Goal: Information Seeking & Learning: Learn about a topic

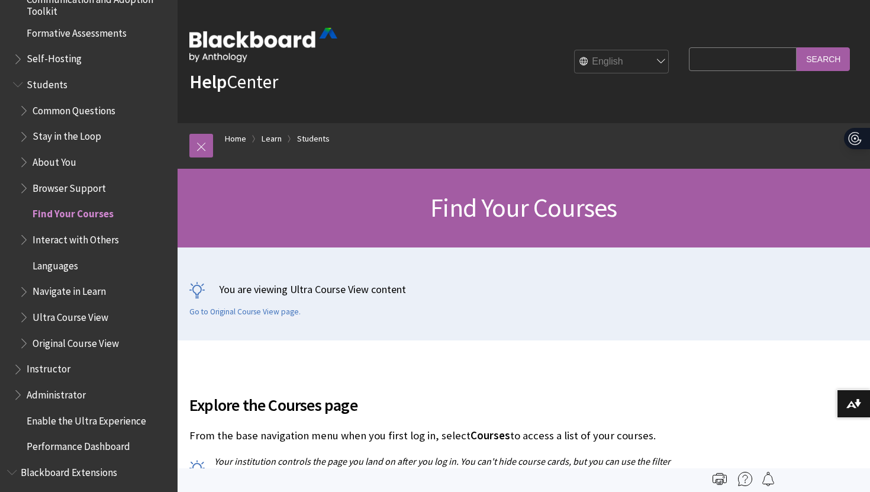
scroll to position [1078, 0]
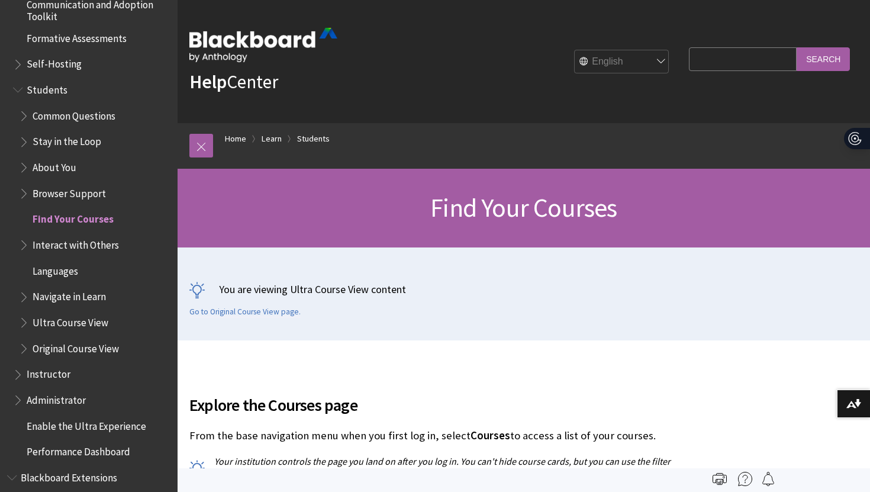
click at [46, 86] on span "Students" at bounding box center [47, 88] width 41 height 16
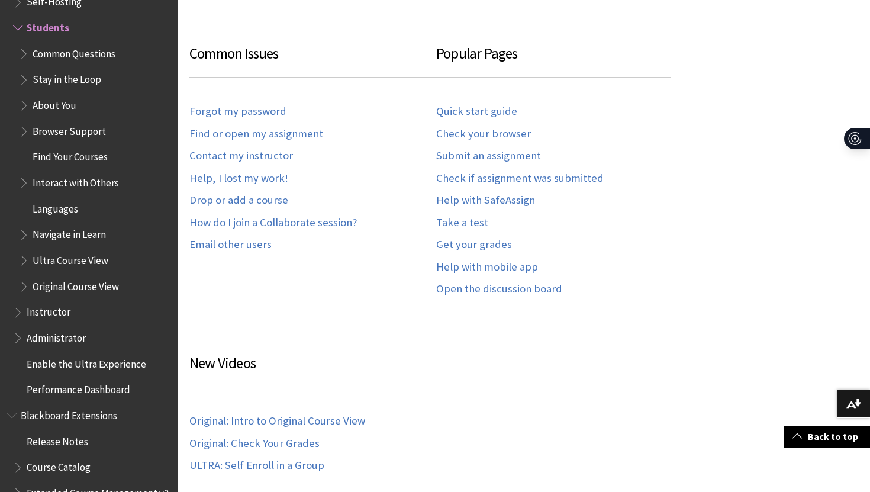
scroll to position [694, 0]
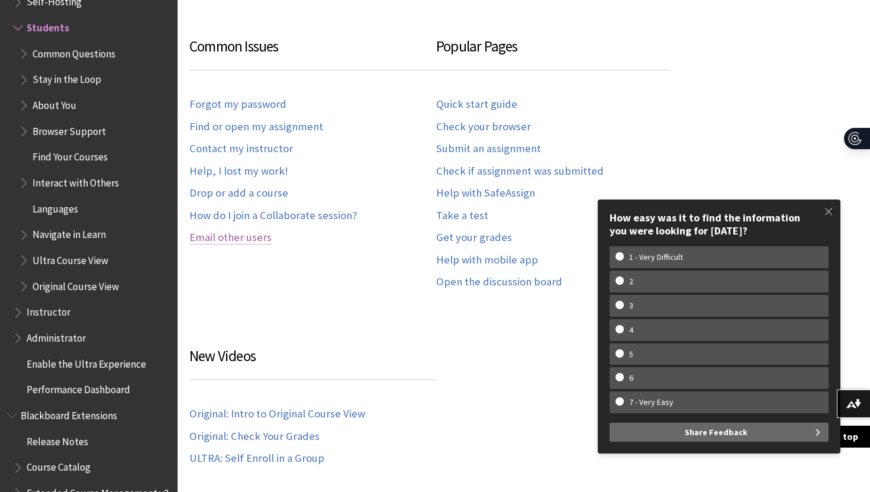
click at [255, 240] on link "Email other users" at bounding box center [230, 238] width 82 height 14
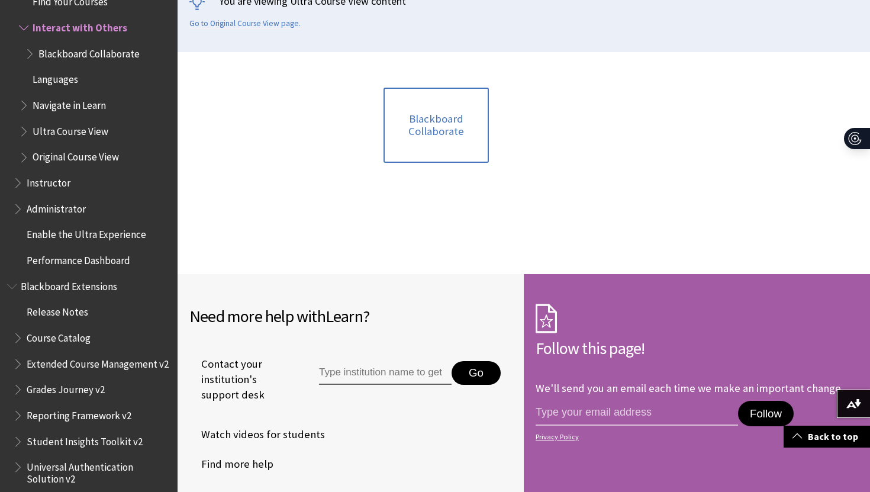
scroll to position [241, 0]
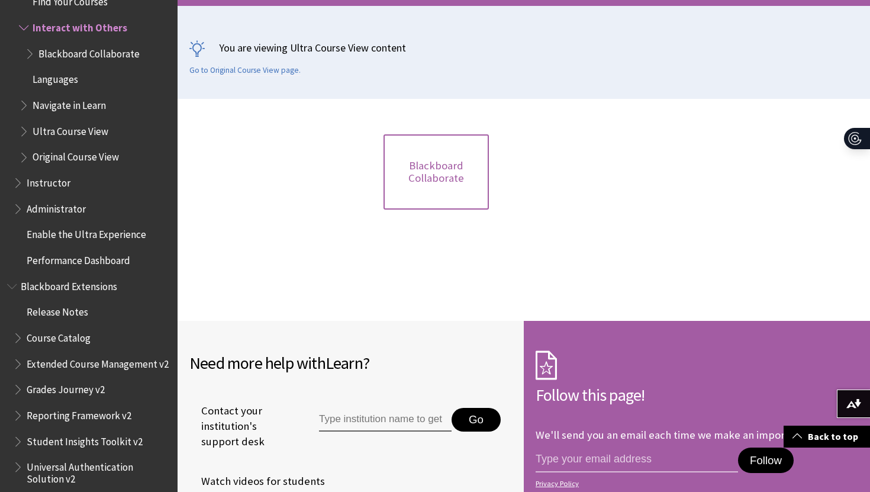
click at [444, 191] on link "Blackboard Collaborate" at bounding box center [437, 171] width 106 height 75
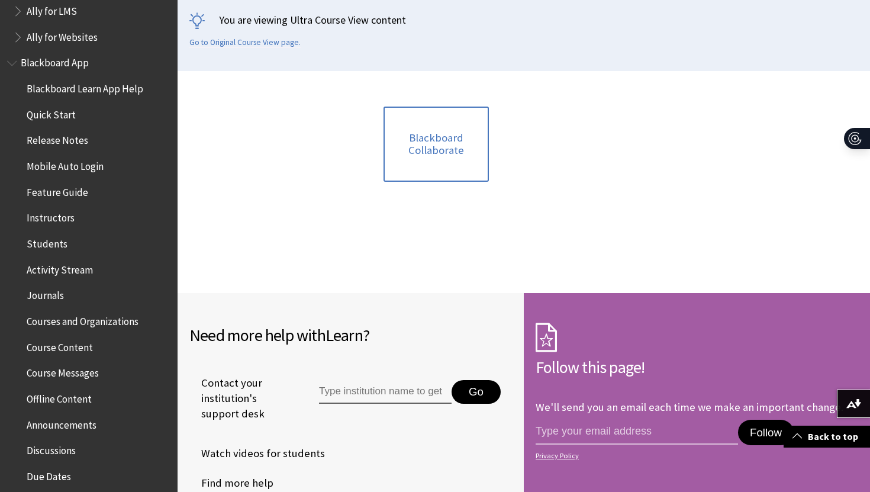
scroll to position [71, 0]
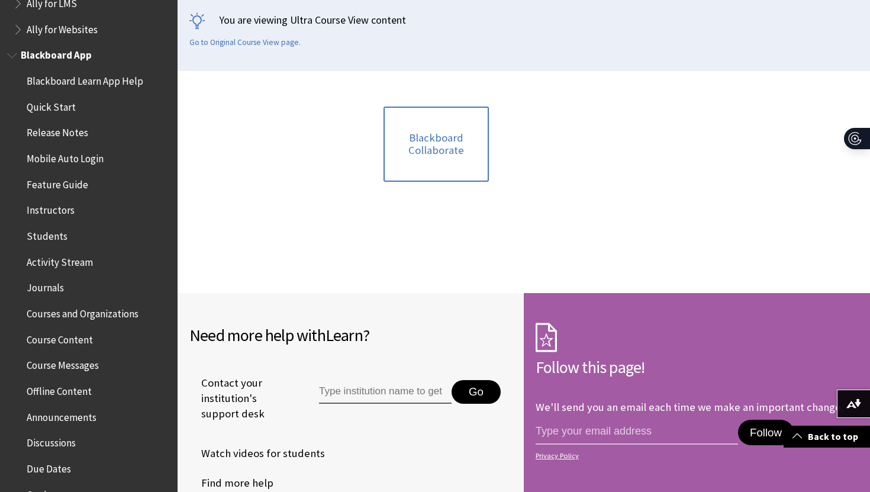
click at [45, 240] on span "Students" at bounding box center [47, 234] width 41 height 16
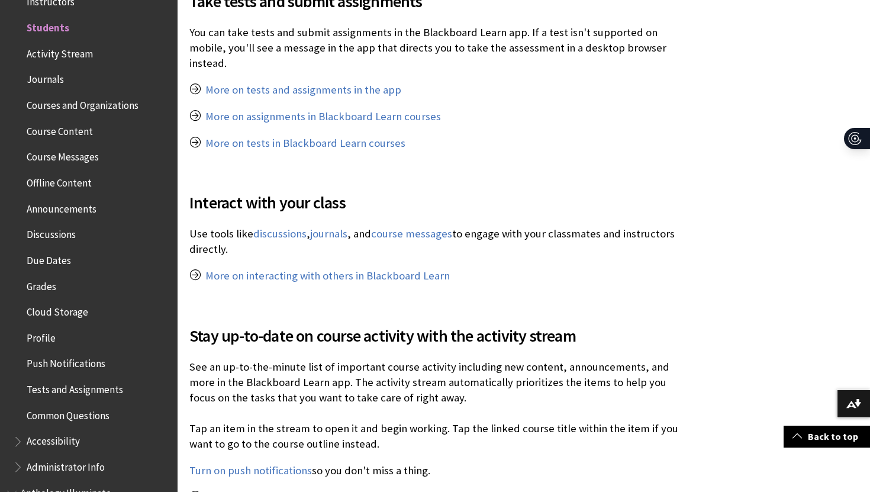
scroll to position [806, 0]
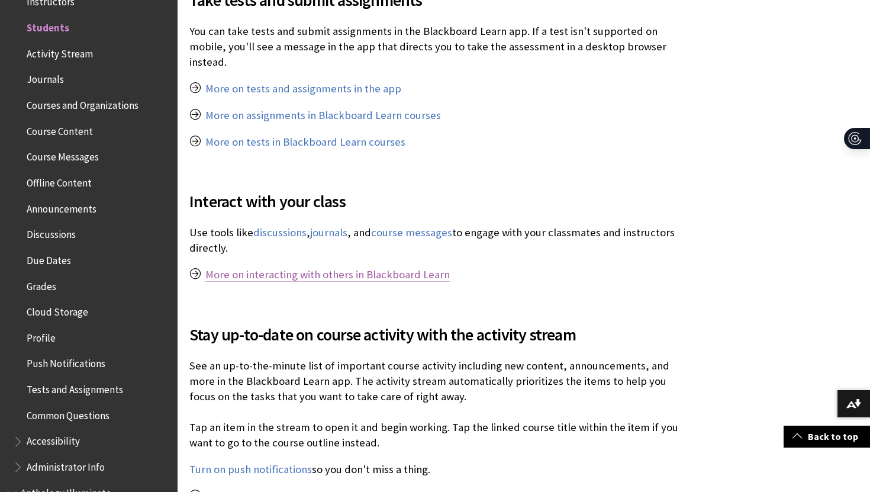
click at [381, 268] on link "More on interacting with others in Blackboard Learn" at bounding box center [327, 275] width 244 height 14
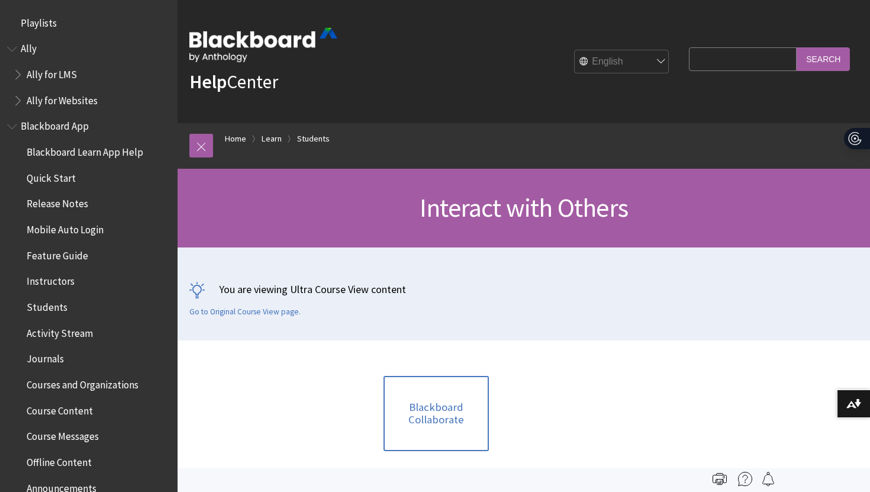
scroll to position [1295, 0]
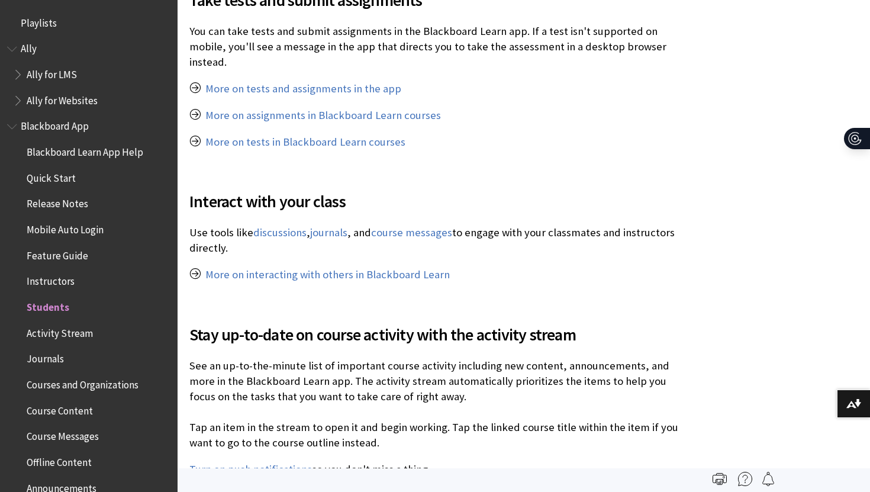
scroll to position [279, 0]
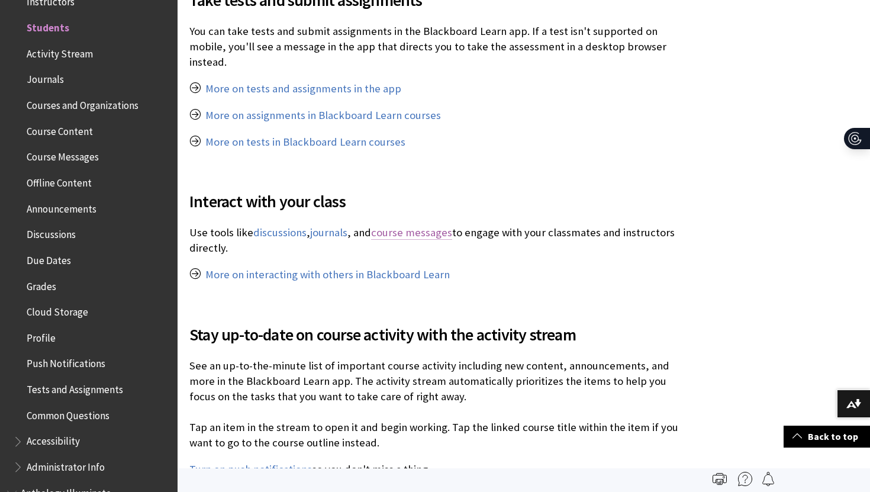
click at [411, 226] on link "course messages" at bounding box center [411, 233] width 81 height 14
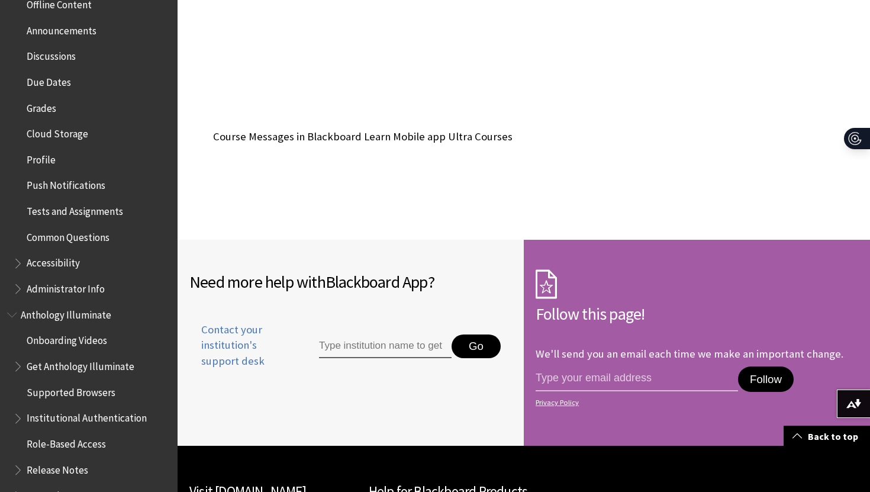
scroll to position [464, 0]
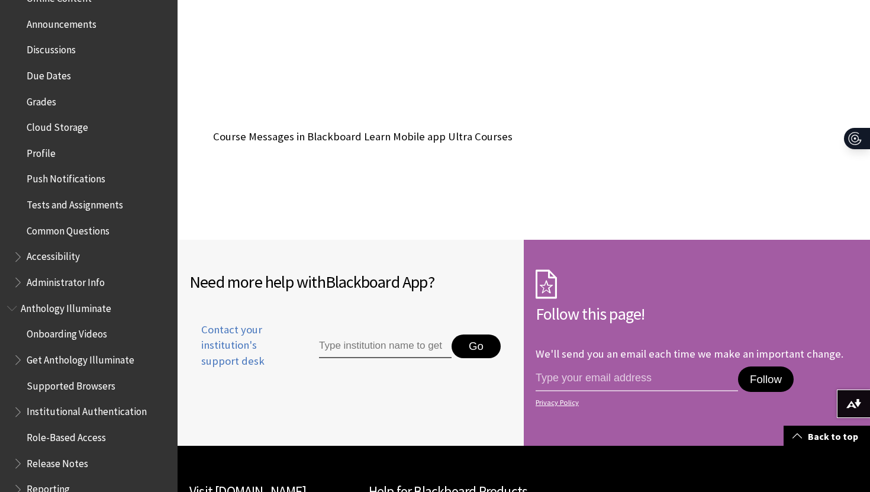
click at [16, 258] on span "Book outline for Blackboard App Help" at bounding box center [19, 254] width 12 height 15
click at [17, 308] on span "Book outline for Blackboard App Help" at bounding box center [19, 305] width 12 height 15
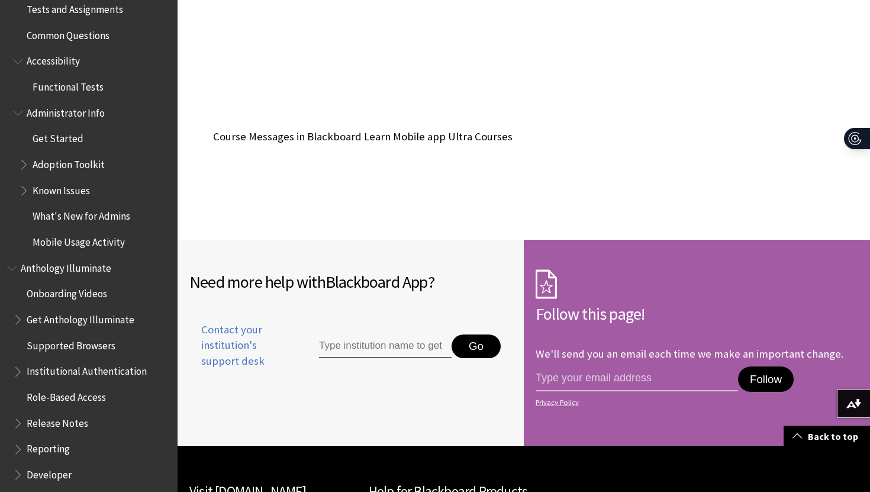
scroll to position [659, 0]
click at [11, 321] on ul "Onboarding Videos Get Anthology Illuminate Supported Browsers Institutional Aut…" at bounding box center [88, 398] width 163 height 227
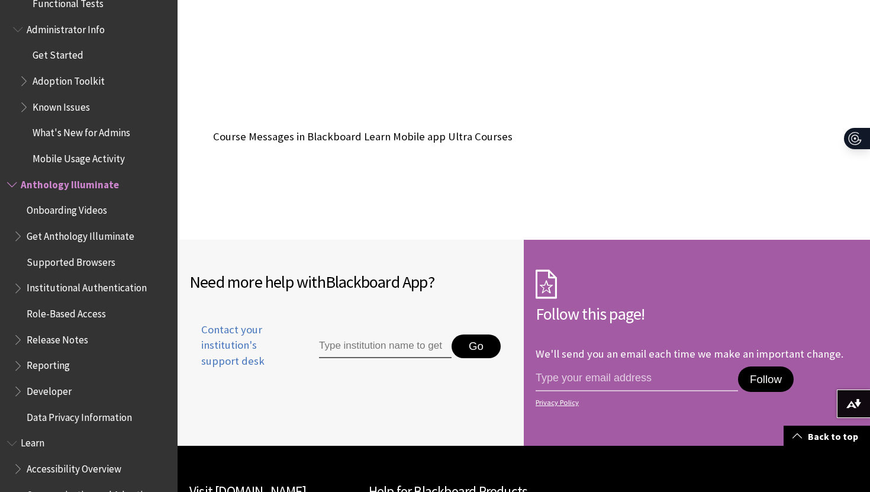
scroll to position [745, 0]
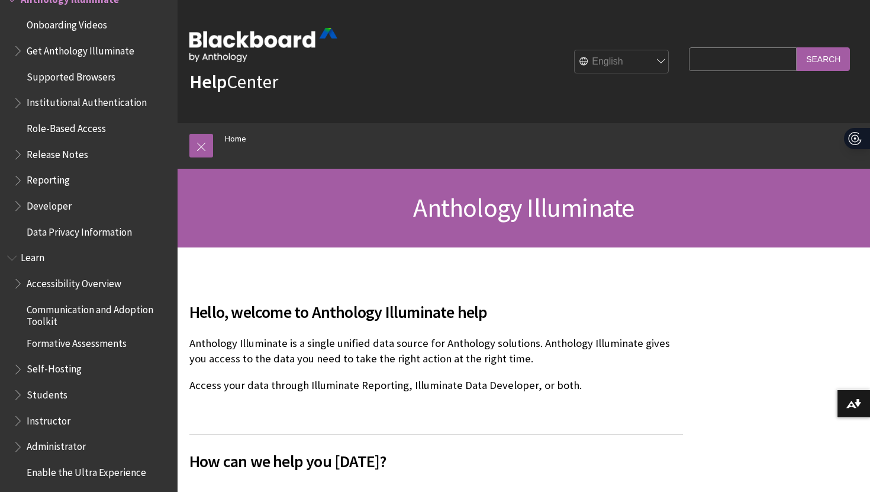
scroll to position [774, 0]
click at [18, 397] on span "Book outline for Blackboard Learn Help" at bounding box center [19, 391] width 12 height 15
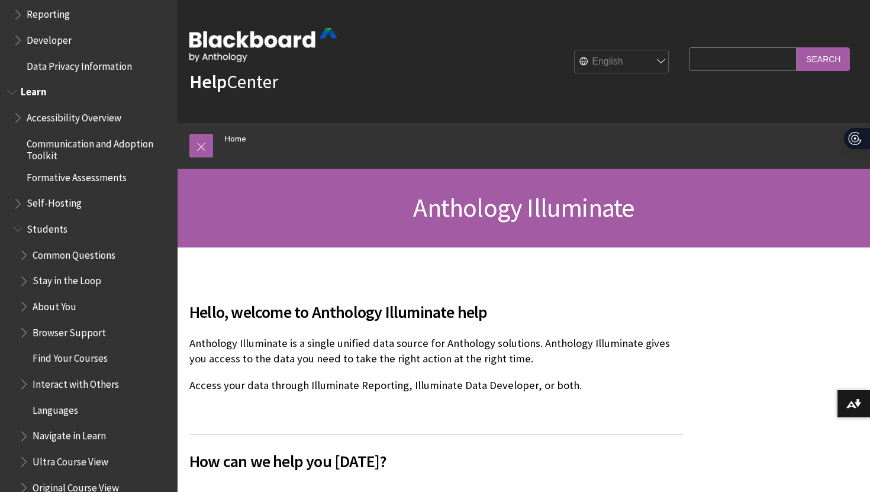
scroll to position [946, 0]
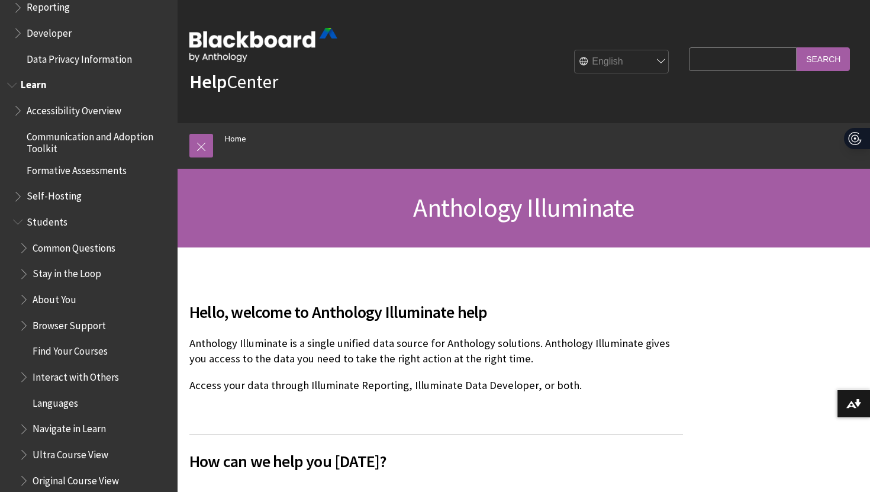
click at [22, 378] on span "Book outline for Blackboard Learn Help" at bounding box center [25, 374] width 12 height 15
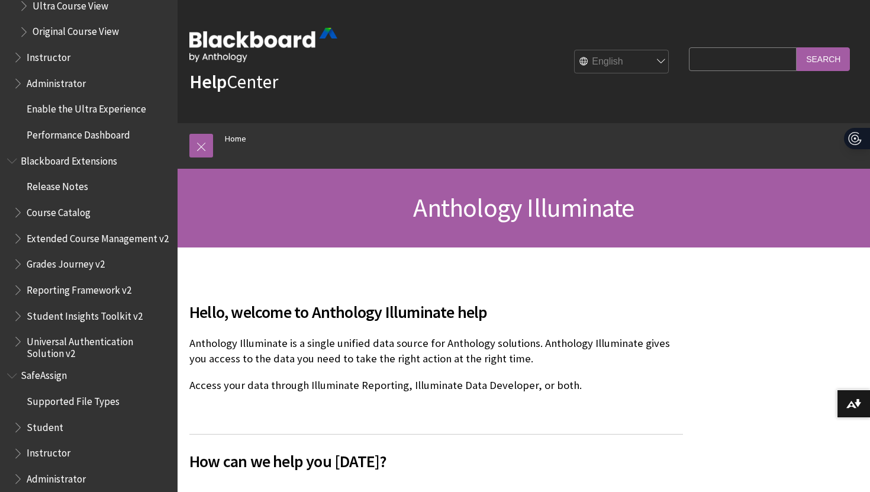
scroll to position [1431, 0]
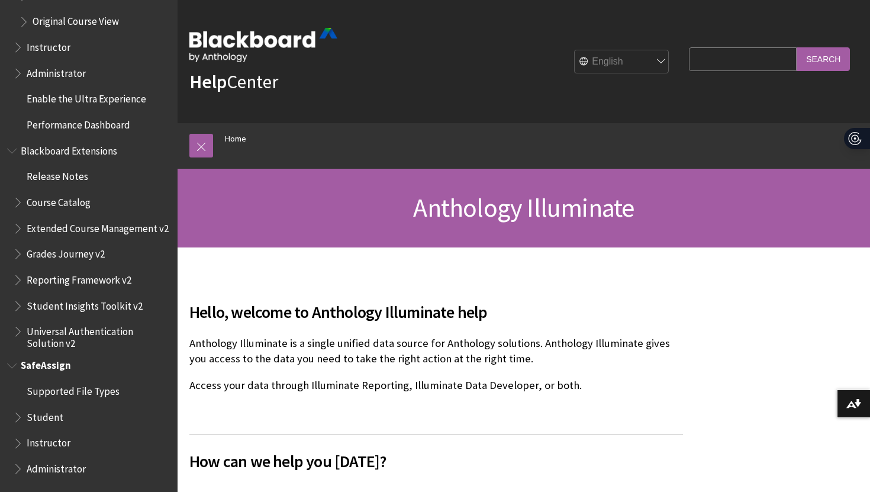
click at [18, 417] on span "Book outline for Blackboard SafeAssign" at bounding box center [19, 414] width 12 height 15
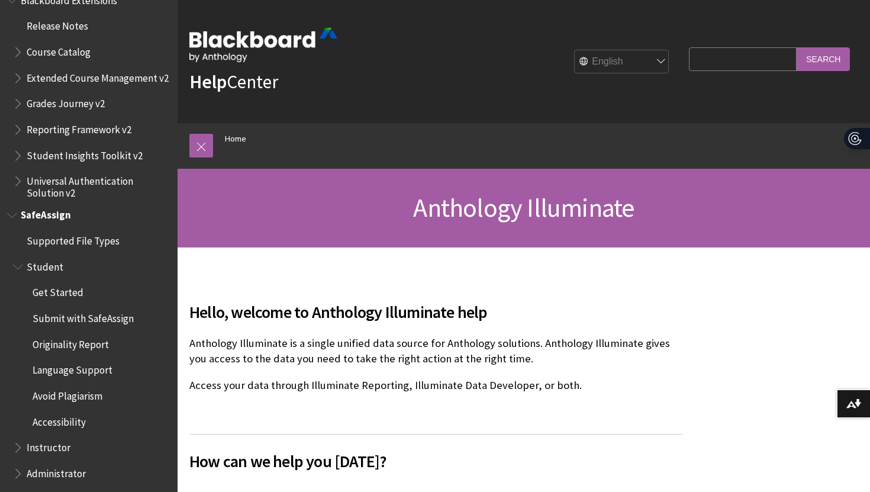
scroll to position [1586, 0]
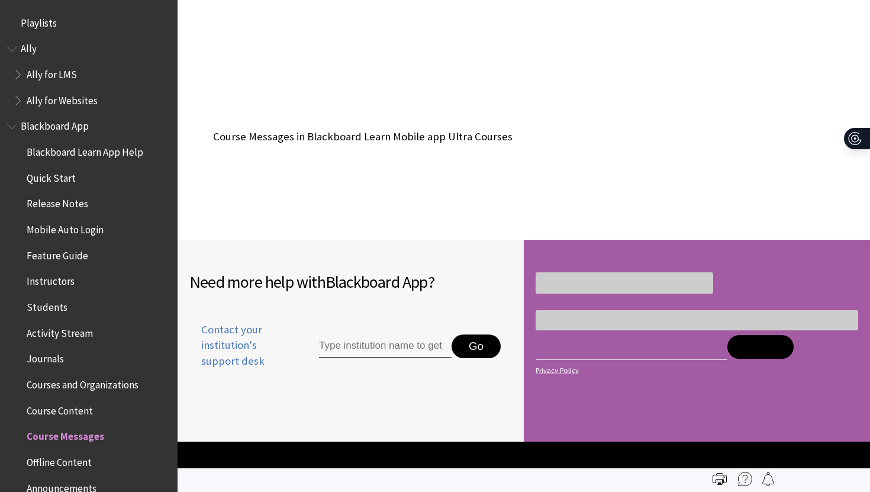
scroll to position [408, 0]
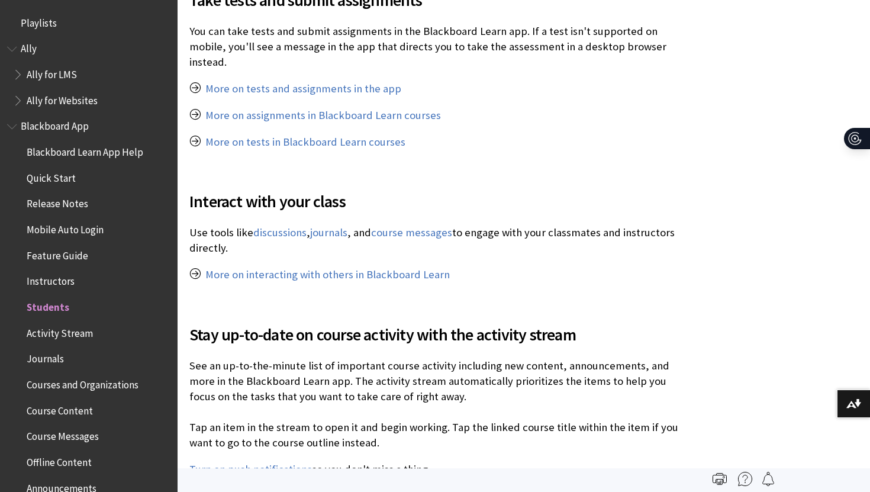
scroll to position [279, 0]
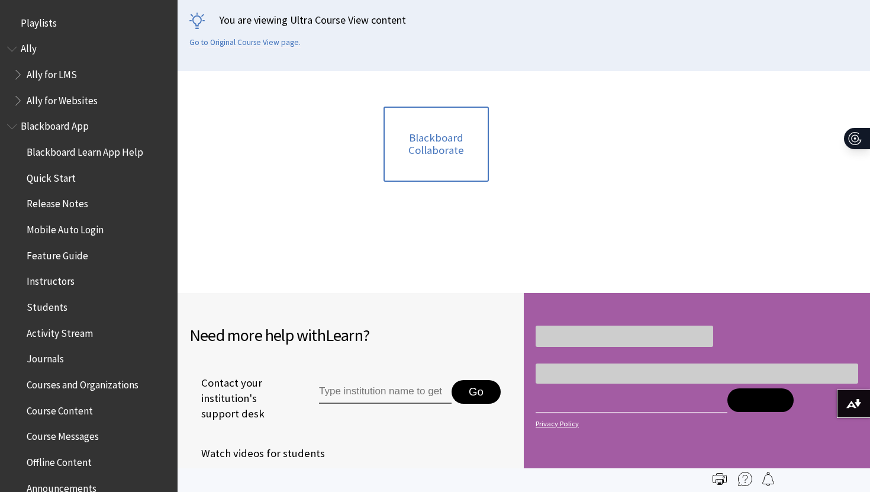
scroll to position [1295, 0]
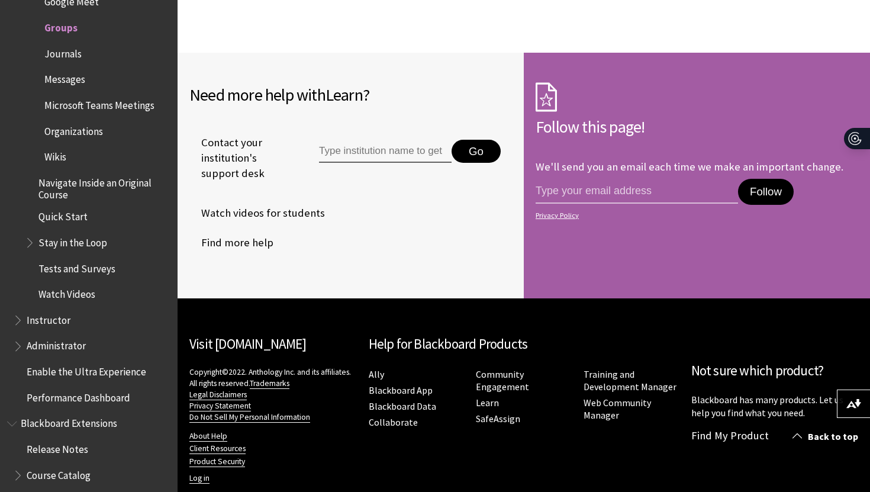
scroll to position [3326, 0]
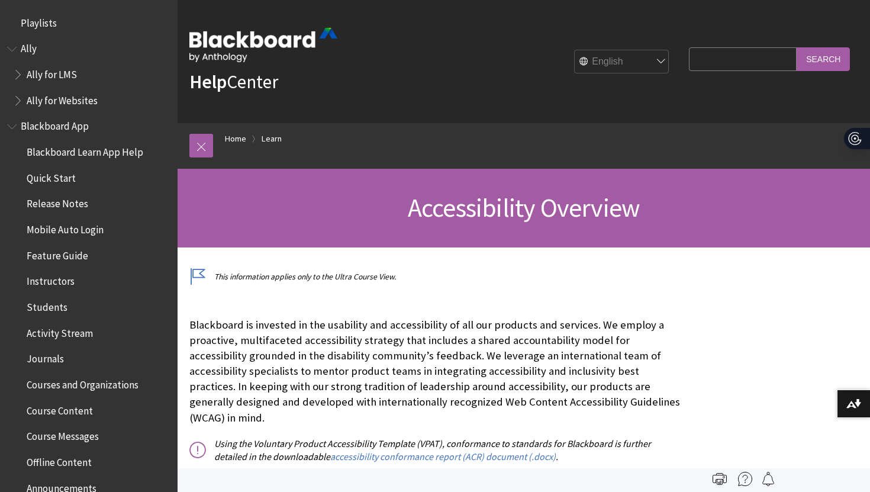
scroll to position [1029, 0]
